Goal: Book appointment/travel/reservation

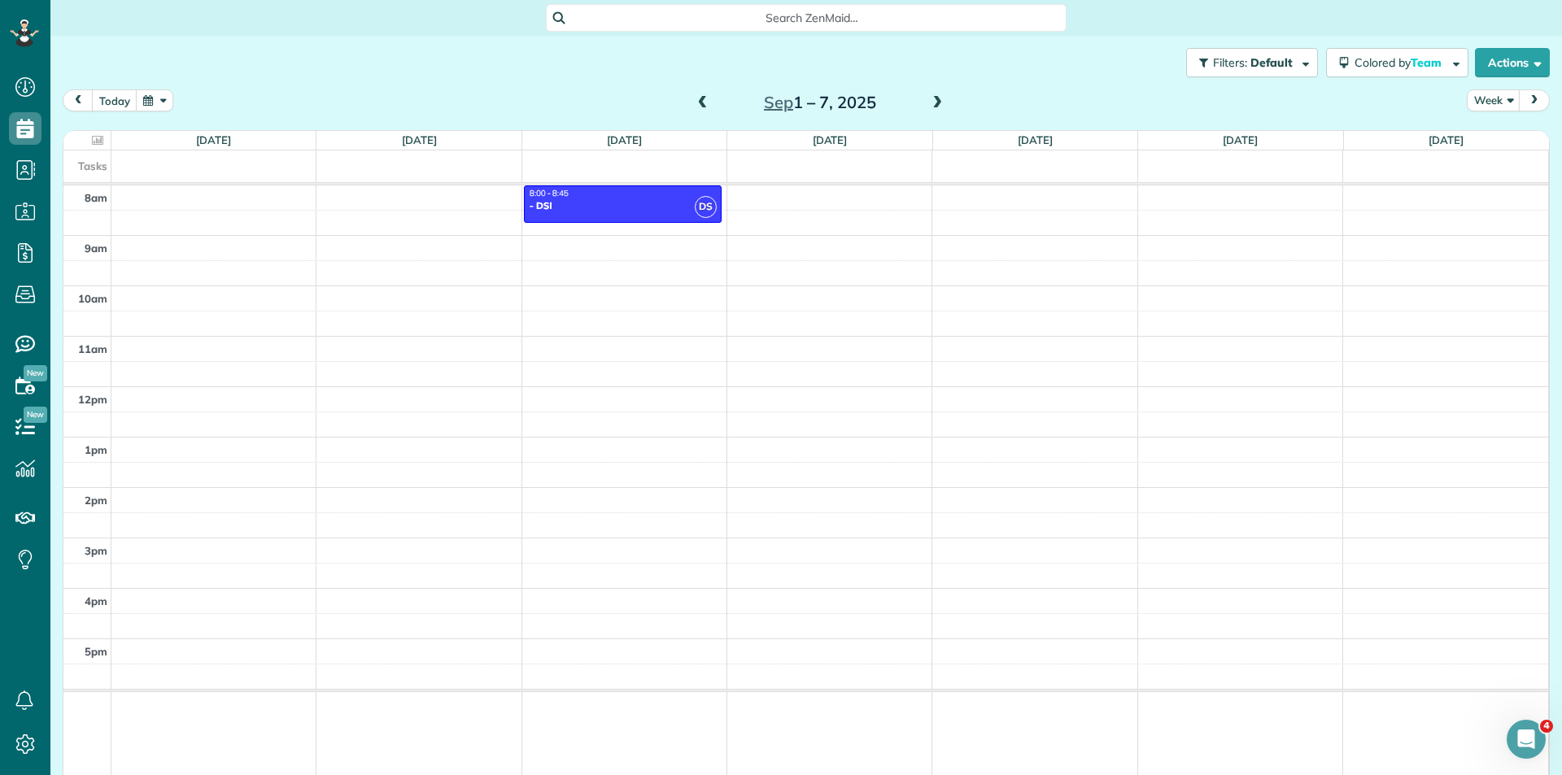
scroll to position [7, 7]
click at [980, 199] on div "8am 9am 10am 11am 12pm 1pm 2pm 3pm 4pm 5pm DS 8:00 - 8:45 - DSI [STREET_ADDRESS…" at bounding box center [805, 483] width 1485 height 595
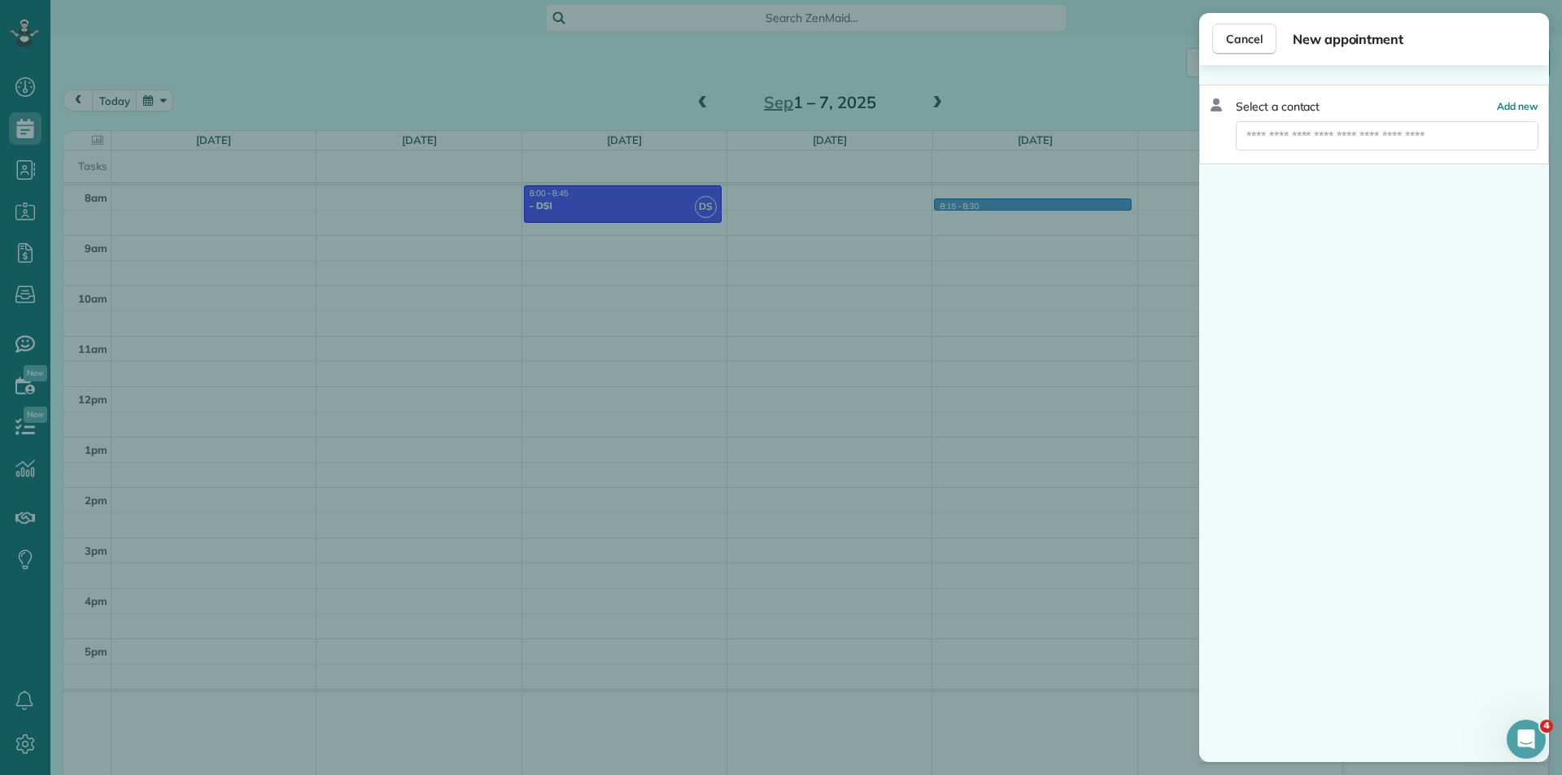
drag, startPoint x: 1370, startPoint y: 80, endPoint x: 1254, endPoint y: 134, distance: 128.5
drag, startPoint x: 1254, startPoint y: 134, endPoint x: 1175, endPoint y: 147, distance: 80.0
click at [1175, 147] on div "Cancel New appointment Select a contact Add new" at bounding box center [781, 387] width 1562 height 775
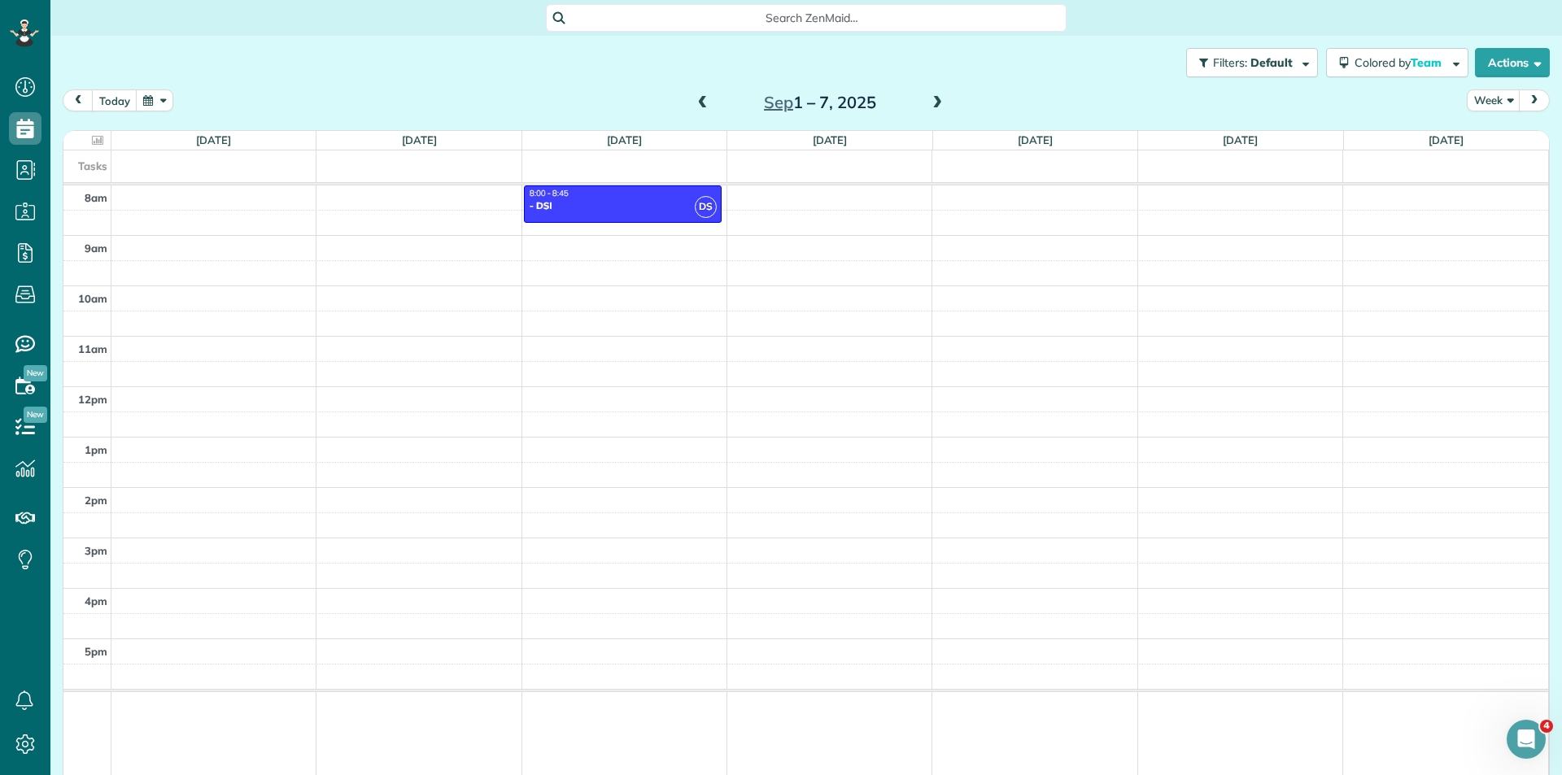
click at [929, 98] on span at bounding box center [937, 103] width 18 height 15
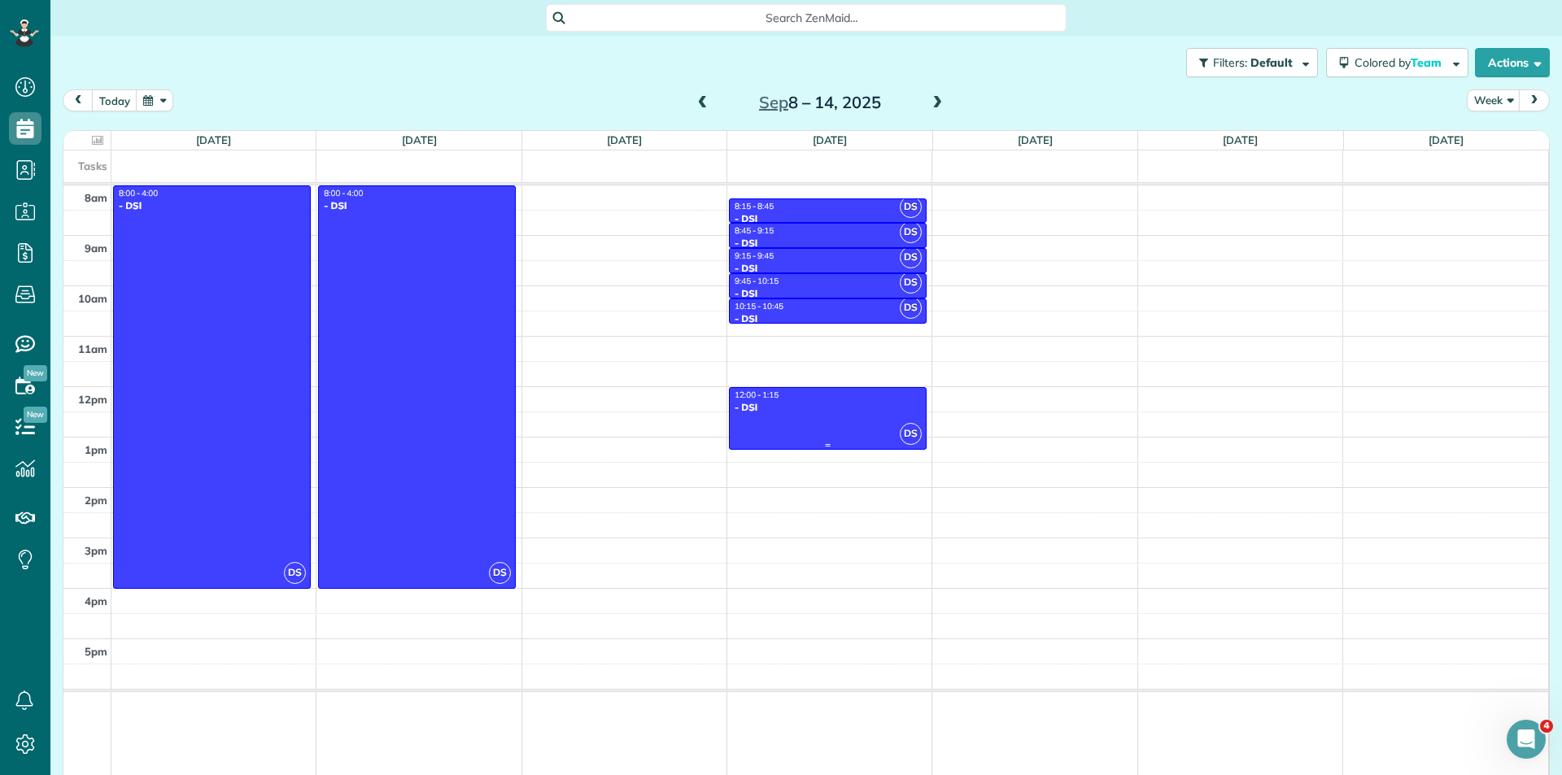
click at [799, 414] on div at bounding box center [828, 419] width 196 height 62
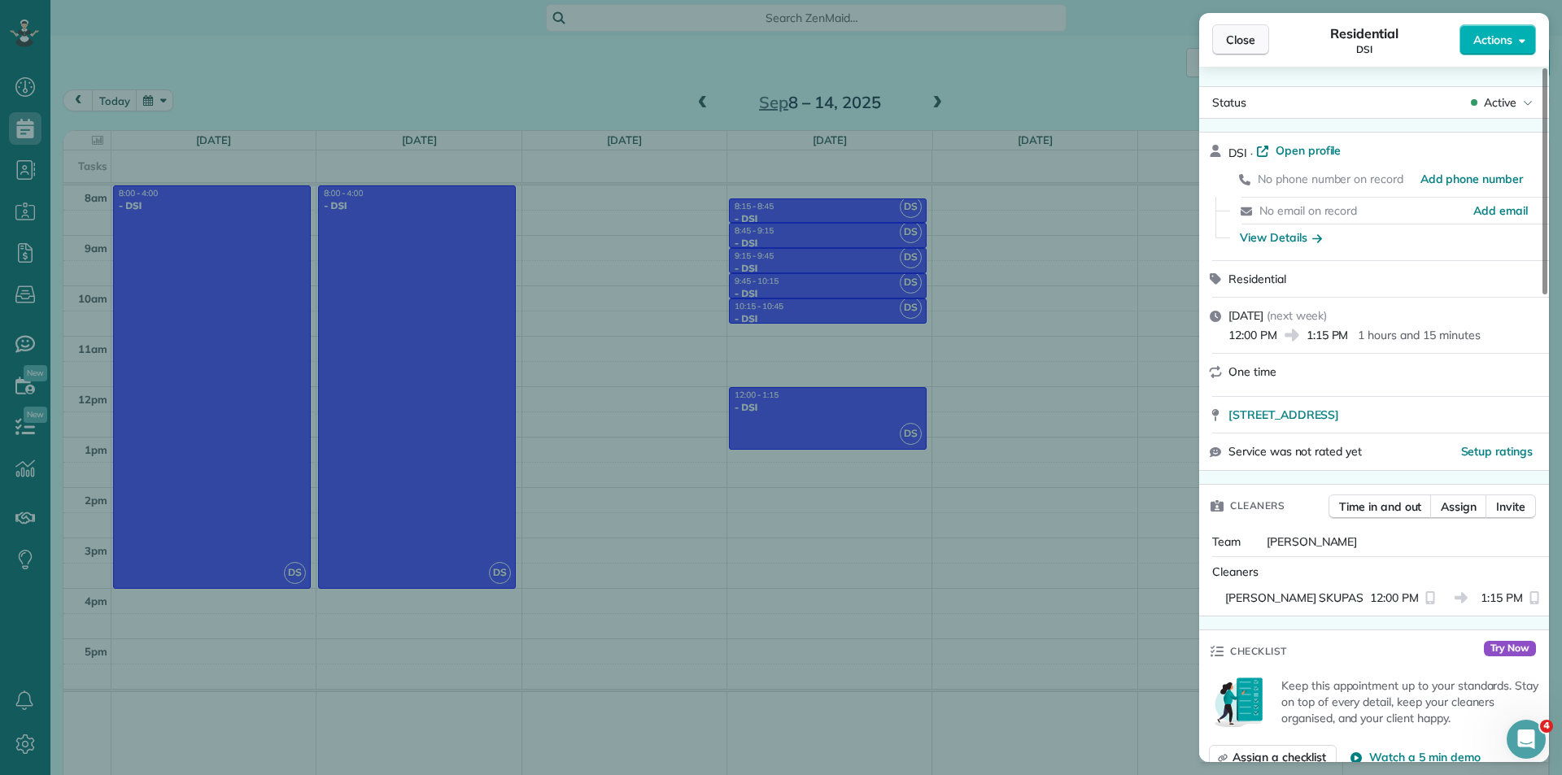
click at [1238, 37] on span "Close" at bounding box center [1240, 40] width 29 height 16
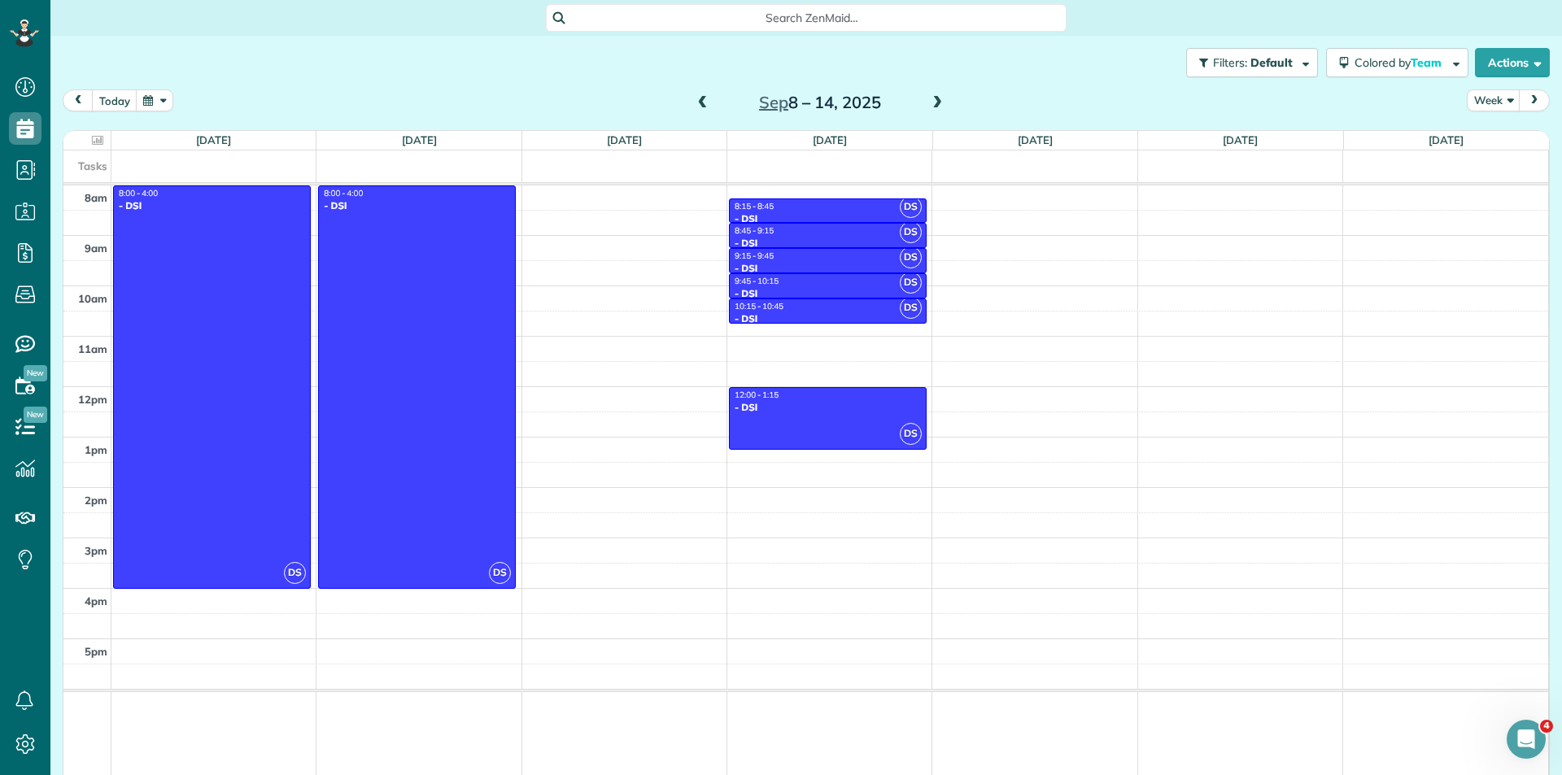
click at [694, 94] on span at bounding box center [703, 103] width 18 height 24
